Goal: Check status: Check status

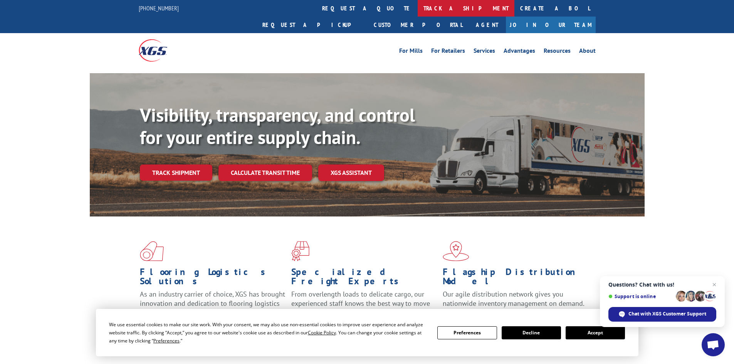
click at [418, 8] on link "track a shipment" at bounding box center [466, 8] width 97 height 17
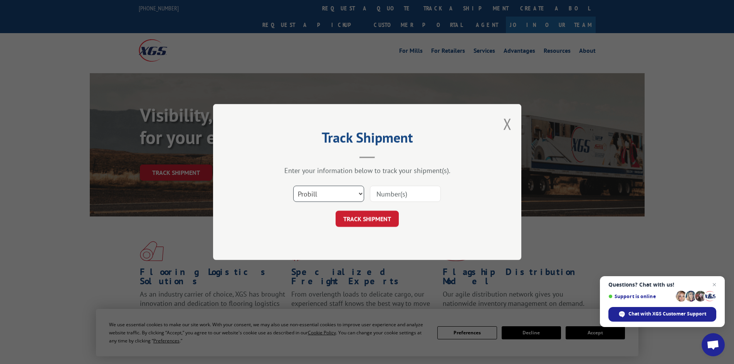
click at [350, 191] on select "Select category... Probill BOL PO" at bounding box center [328, 194] width 71 height 16
select select "bol"
click at [293, 186] on select "Select category... Probill BOL PO" at bounding box center [328, 194] width 71 height 16
click at [377, 194] on input at bounding box center [405, 194] width 71 height 16
paste input "7059509"
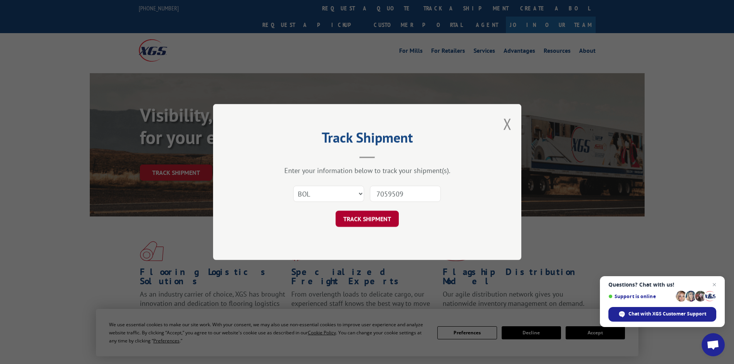
type input "7059509"
click at [367, 221] on button "TRACK SHIPMENT" at bounding box center [367, 219] width 63 height 16
